Goal: Transaction & Acquisition: Book appointment/travel/reservation

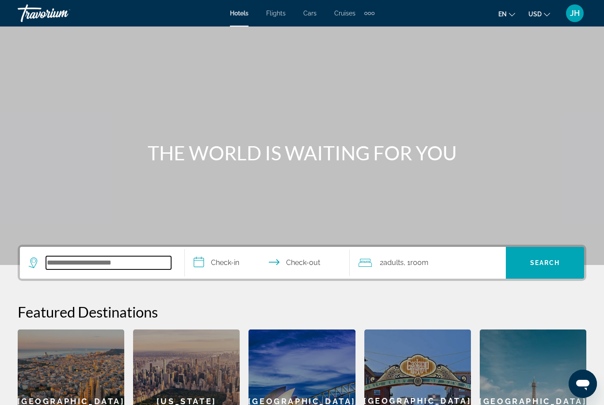
click at [122, 262] on input "Search widget" at bounding box center [108, 262] width 125 height 13
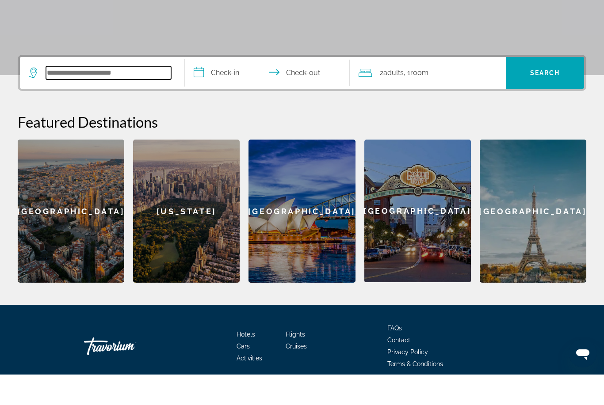
scroll to position [167, 0]
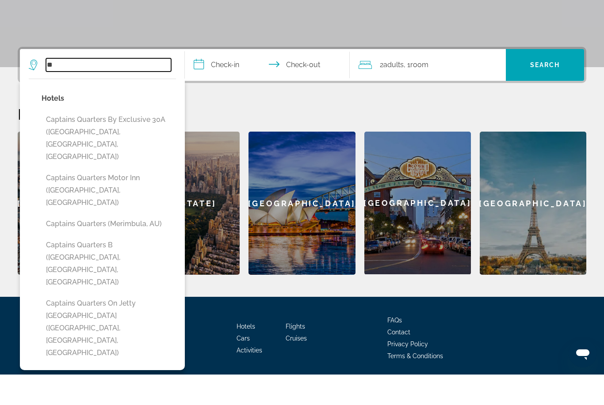
type input "*"
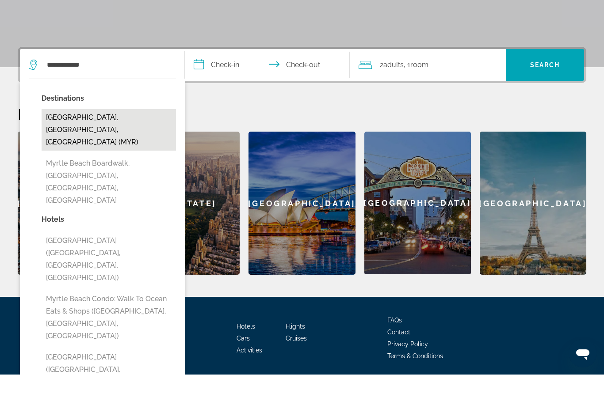
click at [128, 140] on button "[GEOGRAPHIC_DATA], [GEOGRAPHIC_DATA], [GEOGRAPHIC_DATA] (MYR)" at bounding box center [109, 161] width 134 height 42
type input "**********"
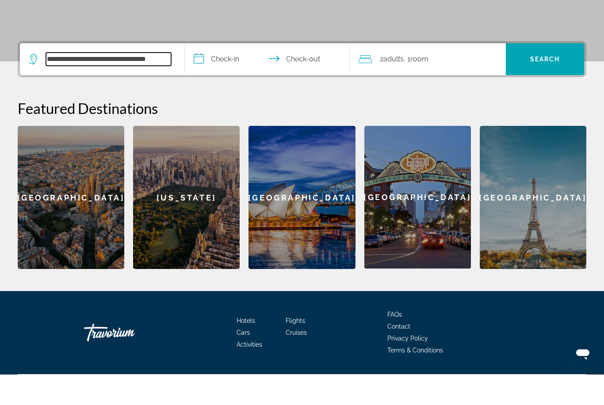
scroll to position [186, 0]
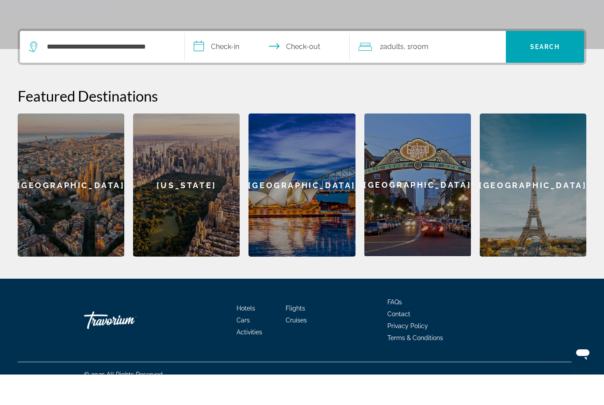
click at [231, 61] on input "**********" at bounding box center [269, 78] width 168 height 34
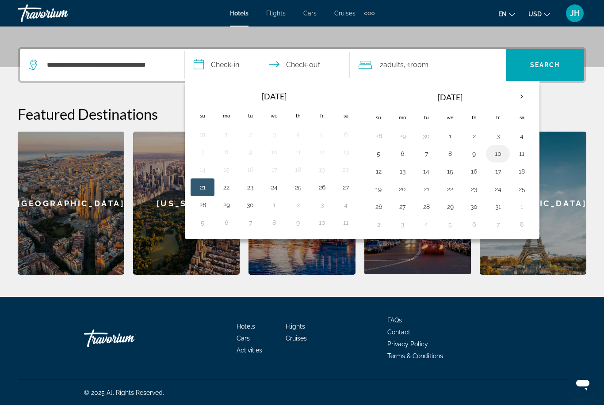
click at [499, 156] on button "10" at bounding box center [497, 154] width 14 height 12
click at [378, 172] on button "12" at bounding box center [378, 171] width 14 height 12
type input "**********"
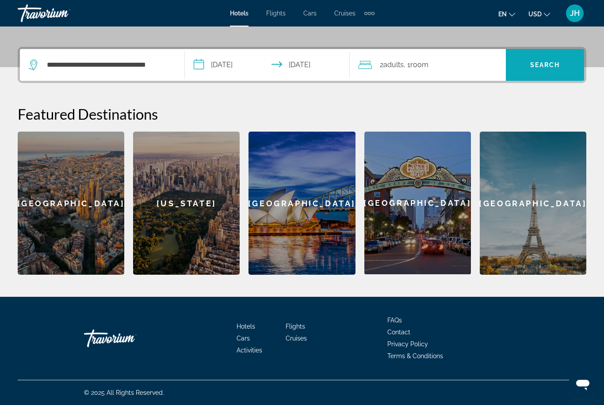
click at [555, 68] on span "Search" at bounding box center [545, 64] width 30 height 7
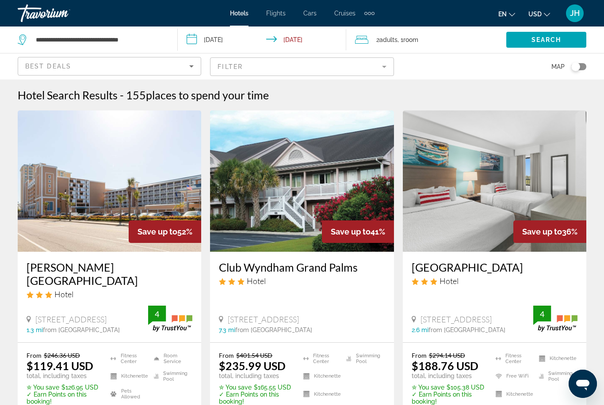
click at [388, 69] on mat-form-field "Filter" at bounding box center [301, 66] width 183 height 19
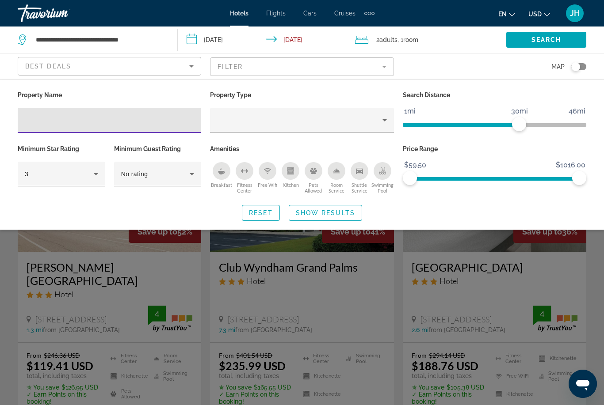
click at [115, 121] on input "Hotel Filters" at bounding box center [109, 120] width 169 height 11
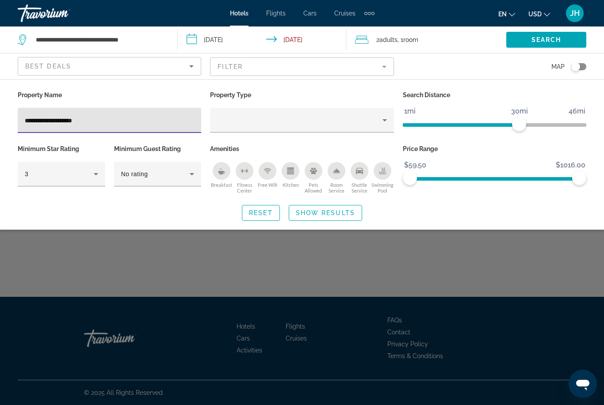
type input "**********"
click at [386, 120] on icon "Property type" at bounding box center [384, 120] width 4 height 2
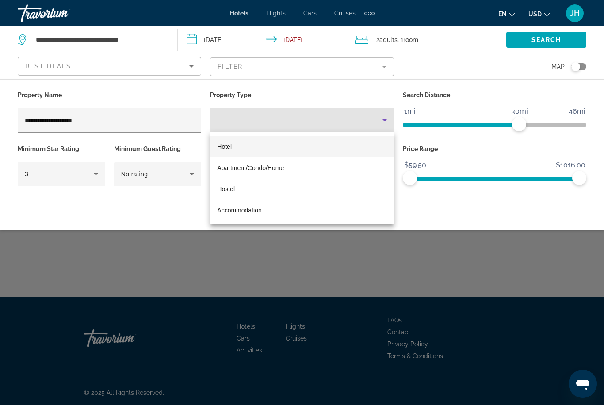
click at [270, 137] on mat-option "Hotel" at bounding box center [301, 146] width 183 height 21
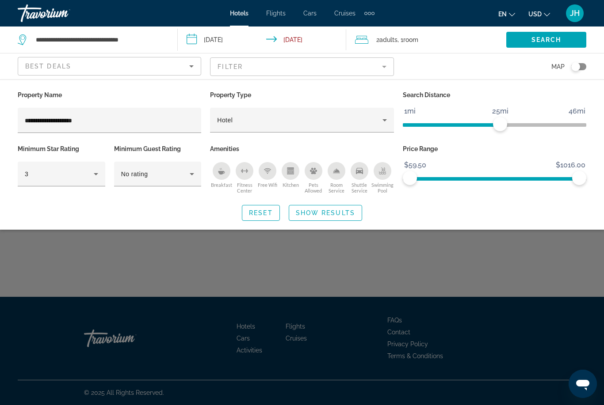
click at [489, 124] on span "ngx-slider" at bounding box center [451, 125] width 97 height 4
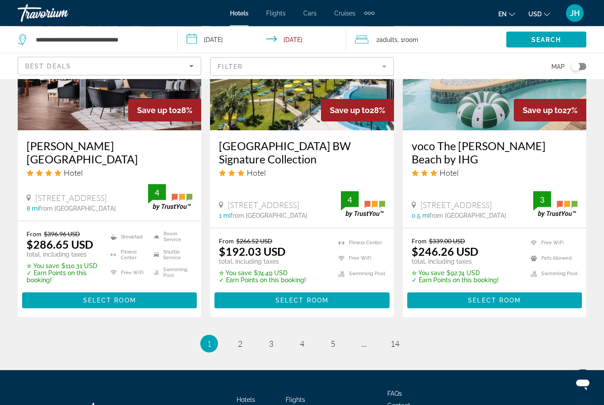
scroll to position [1157, 0]
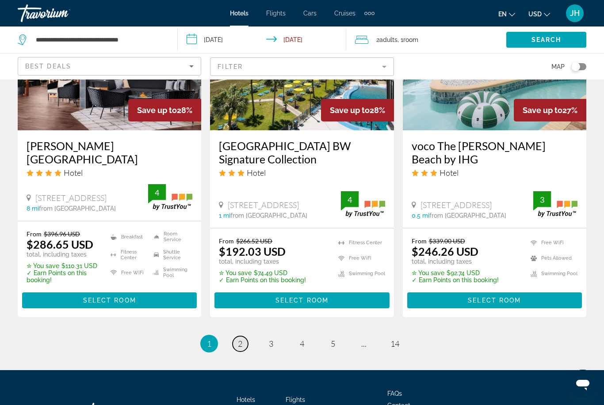
click at [240, 339] on span "2" at bounding box center [240, 344] width 4 height 10
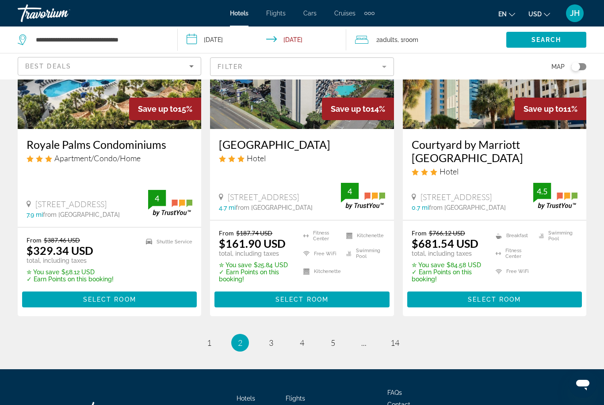
scroll to position [1209, 0]
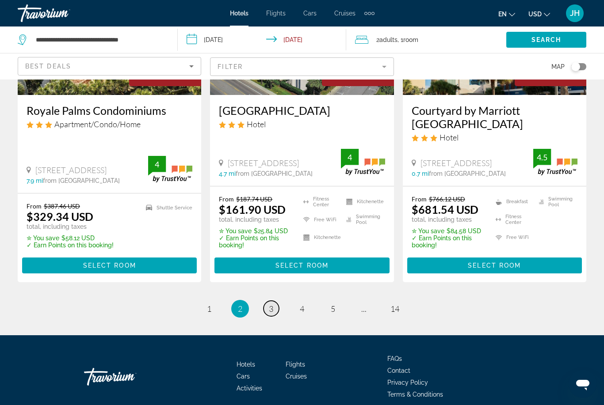
click at [272, 304] on span "3" at bounding box center [271, 309] width 4 height 10
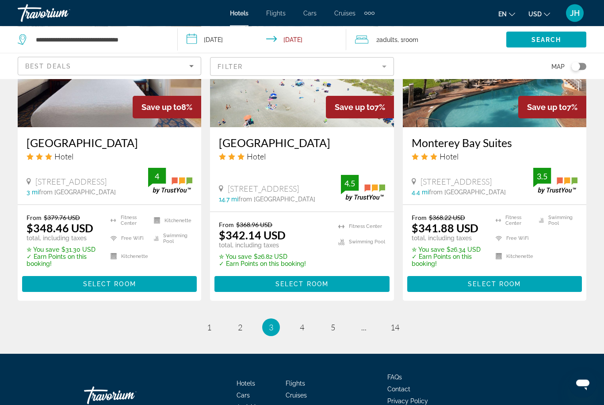
scroll to position [1199, 0]
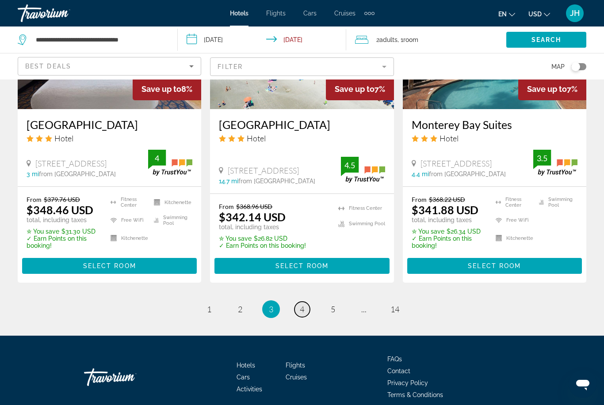
click at [301, 304] on span "4" at bounding box center [302, 309] width 4 height 10
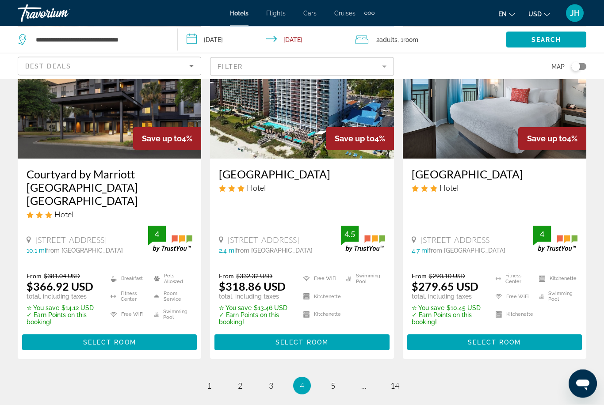
scroll to position [1185, 0]
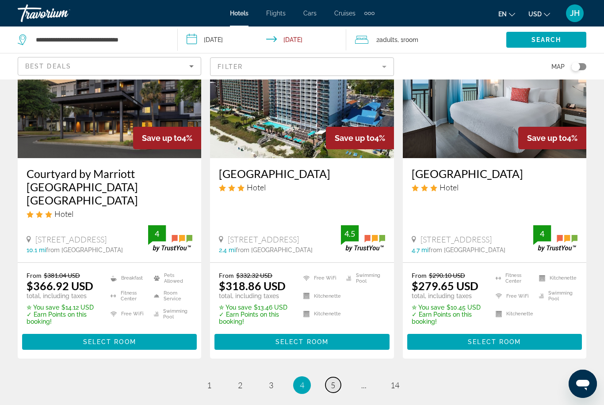
click at [335, 380] on span "5" at bounding box center [333, 385] width 4 height 10
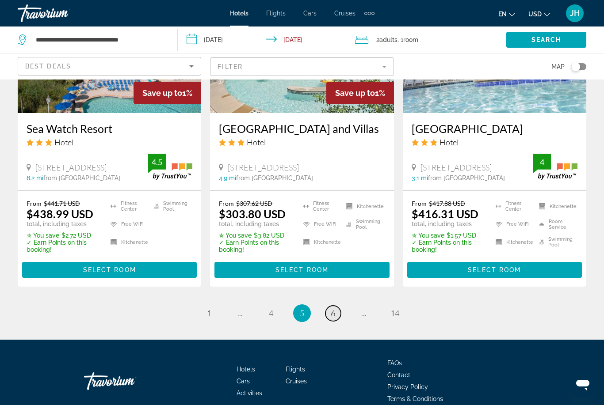
scroll to position [1201, 0]
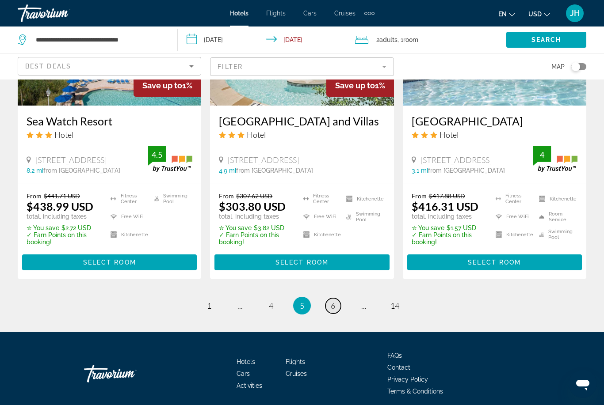
click at [336, 299] on link "page 6" at bounding box center [332, 305] width 15 height 15
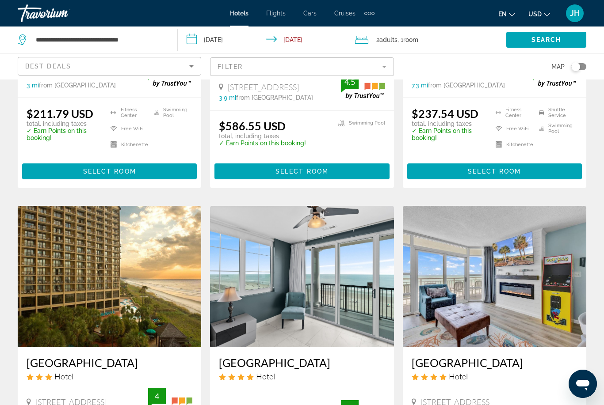
scroll to position [919, 0]
